Goal: Navigation & Orientation: Find specific page/section

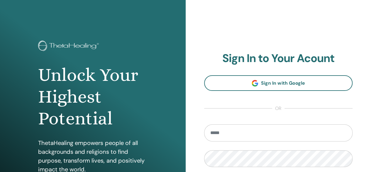
click at [226, 133] on input "email" at bounding box center [278, 132] width 149 height 17
type input "**********"
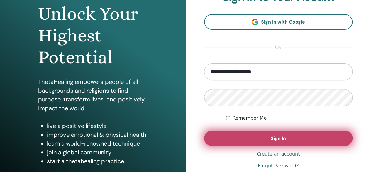
click at [240, 137] on button "Sign In" at bounding box center [278, 137] width 149 height 15
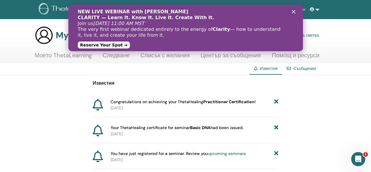
click at [293, 13] on icon "Close" at bounding box center [293, 12] width 4 height 4
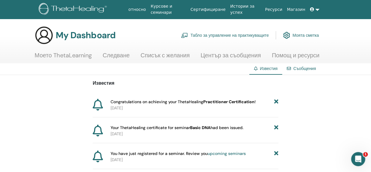
click at [77, 59] on link "Моето ThetaLearning" at bounding box center [63, 57] width 57 height 11
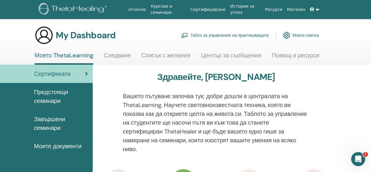
click at [125, 54] on link "Следване" at bounding box center [117, 57] width 27 height 11
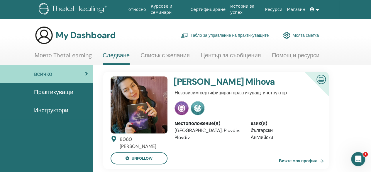
click at [168, 55] on link "Списък с желания" at bounding box center [164, 57] width 49 height 11
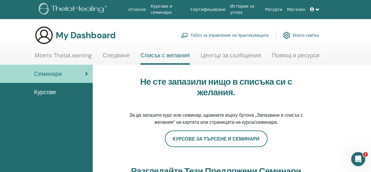
click at [226, 52] on link "Център за съобщения" at bounding box center [231, 57] width 60 height 11
